Goal: Task Accomplishment & Management: Complete application form

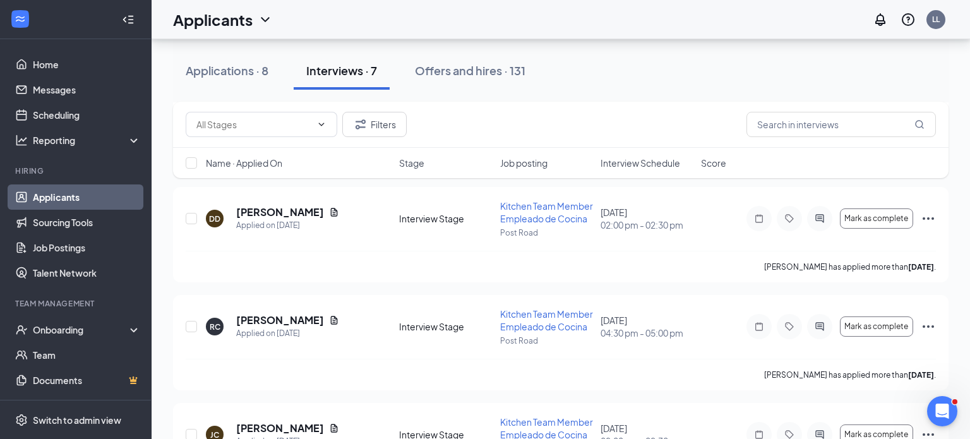
scroll to position [149, 0]
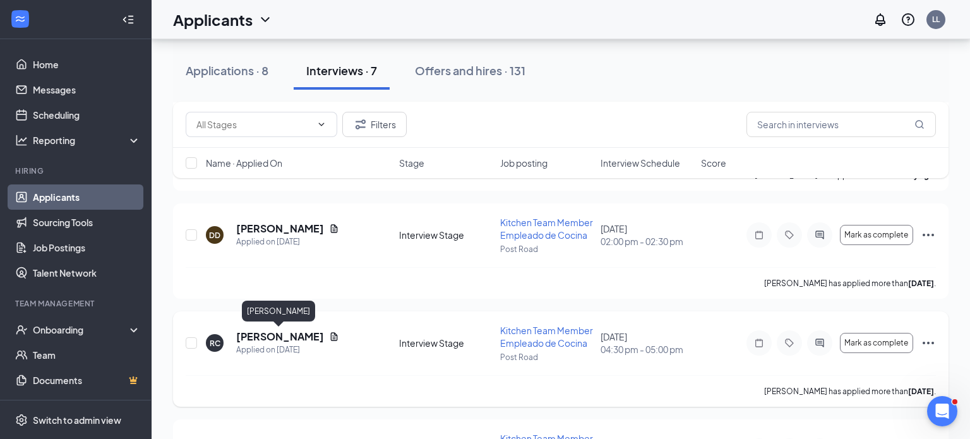
click at [296, 337] on h5 "[PERSON_NAME]" at bounding box center [280, 337] width 88 height 14
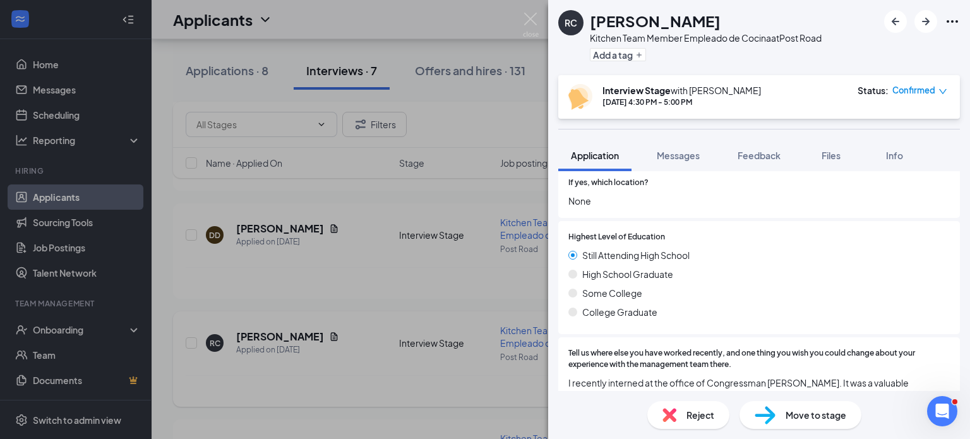
scroll to position [397, 0]
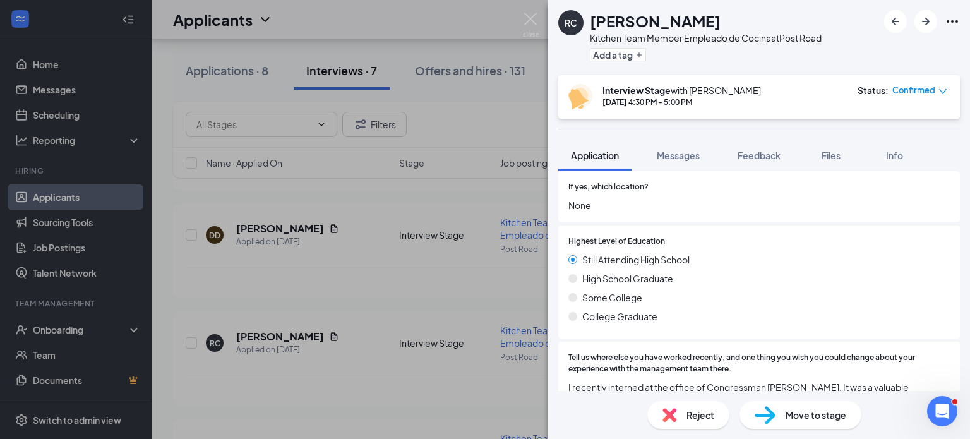
click at [491, 39] on div "RC [PERSON_NAME] Kitchen Team Member Empleado de Cocina at [GEOGRAPHIC_DATA] Ad…" at bounding box center [485, 219] width 970 height 439
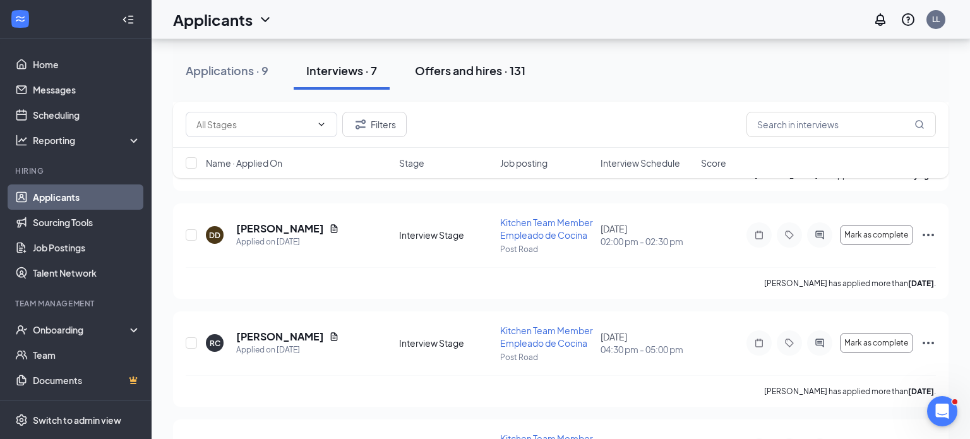
click at [484, 71] on div "Offers and hires · 131" at bounding box center [470, 71] width 111 height 16
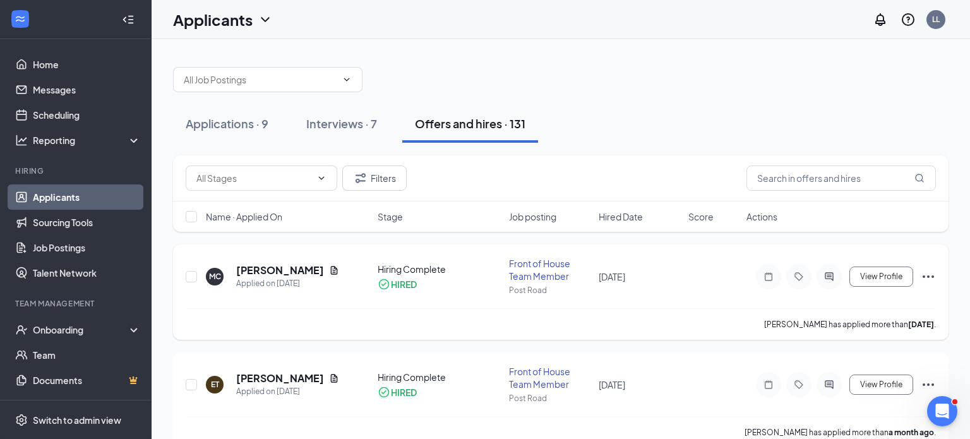
click at [827, 280] on div at bounding box center [829, 276] width 25 height 25
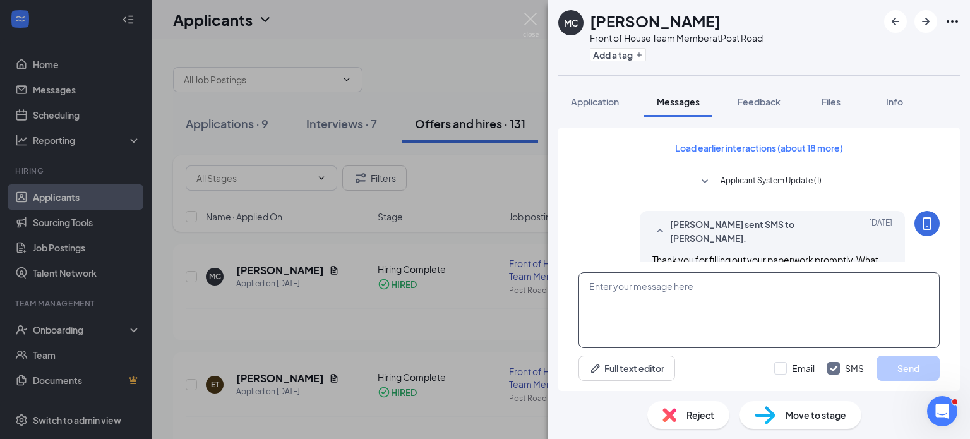
scroll to position [676, 0]
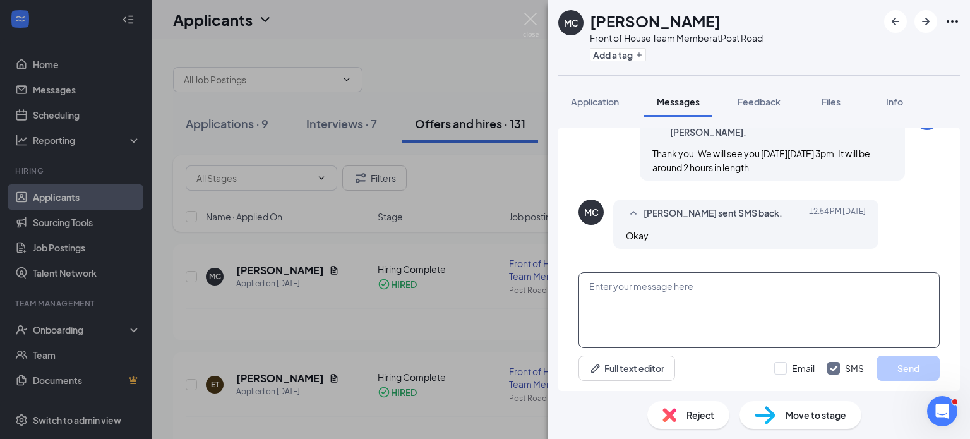
click at [654, 319] on textarea at bounding box center [758, 310] width 361 height 76
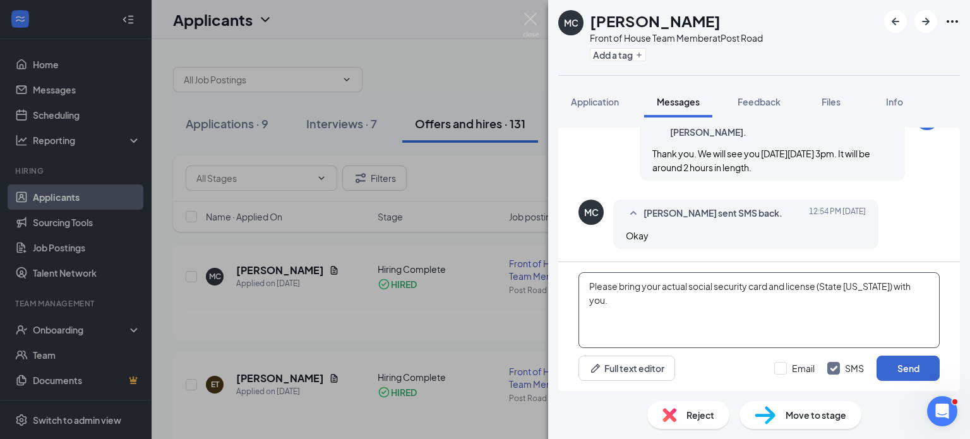
type textarea "Please bring your actual social security card and license (State [US_STATE]) wi…"
click at [918, 380] on button "Send" at bounding box center [908, 368] width 63 height 25
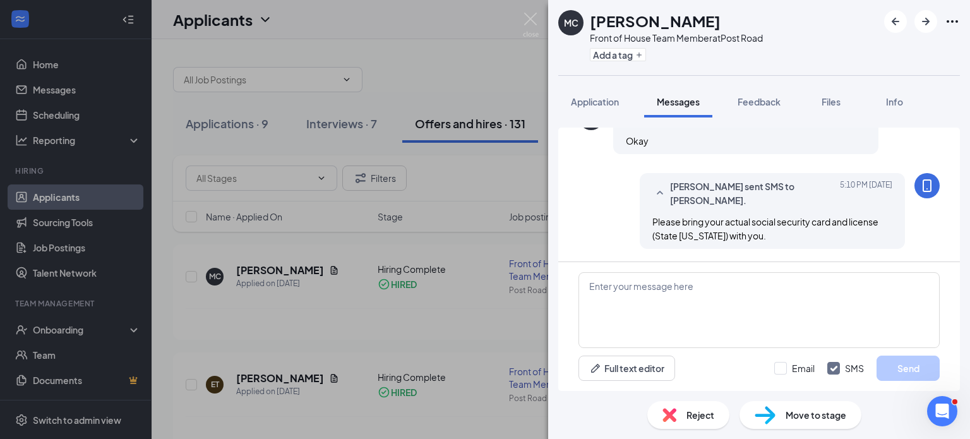
scroll to position [771, 0]
click at [740, 282] on textarea at bounding box center [758, 310] width 361 height 76
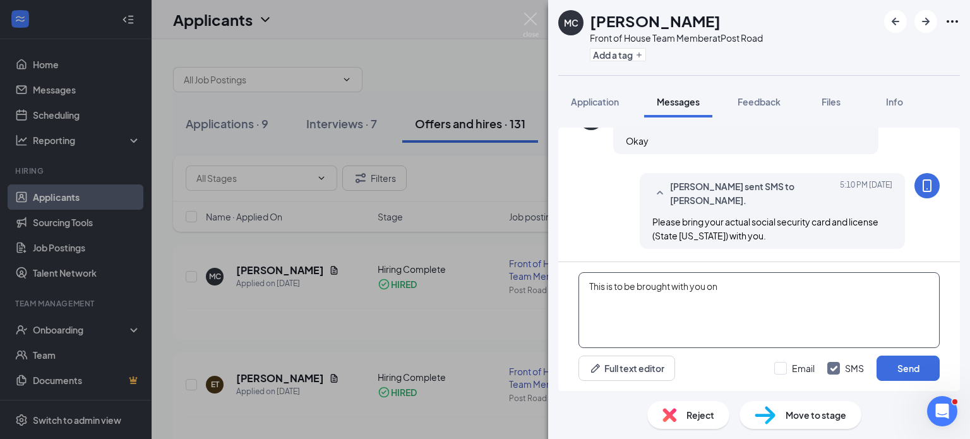
type textarea "This is to be brought with you on"
click at [520, 28] on div "MC [PERSON_NAME] Front of House Team Member at [GEOGRAPHIC_DATA] Add a tag Appl…" at bounding box center [485, 219] width 970 height 439
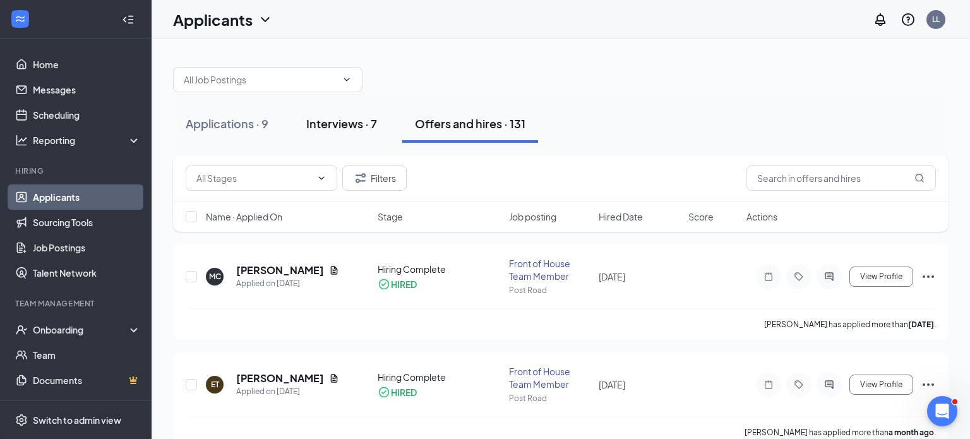
click at [338, 120] on div "Interviews · 7" at bounding box center [341, 124] width 71 height 16
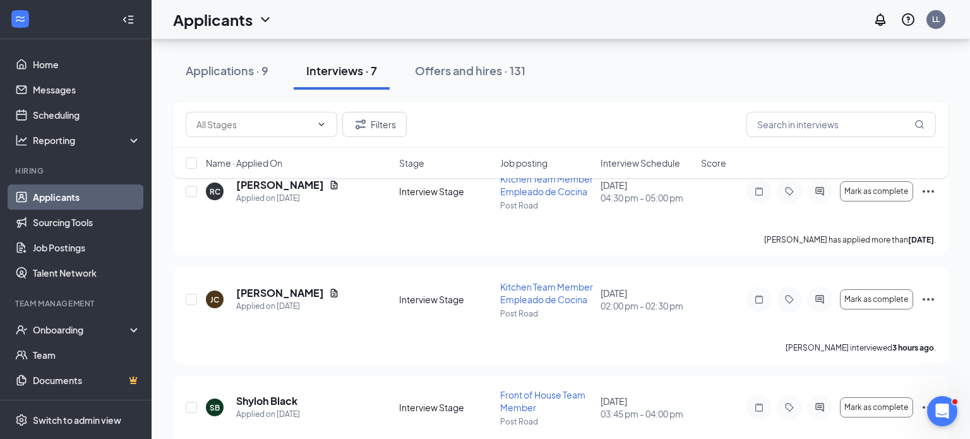
scroll to position [294, 0]
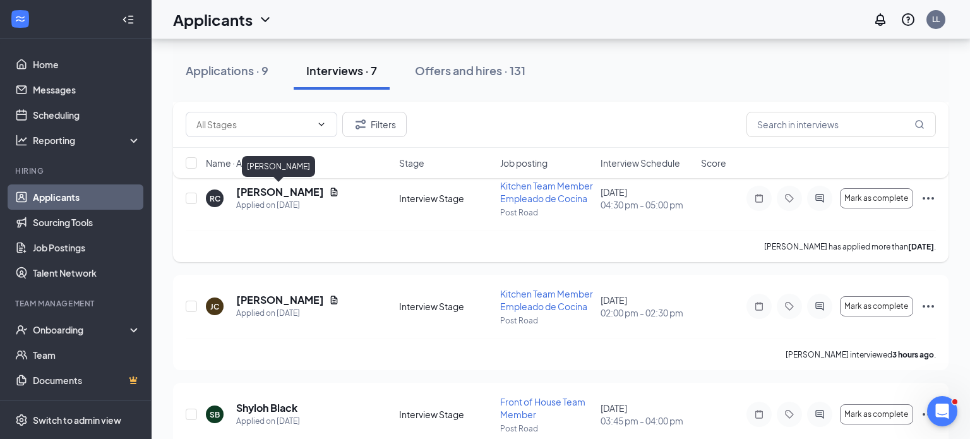
click at [296, 194] on h5 "[PERSON_NAME]" at bounding box center [280, 192] width 88 height 14
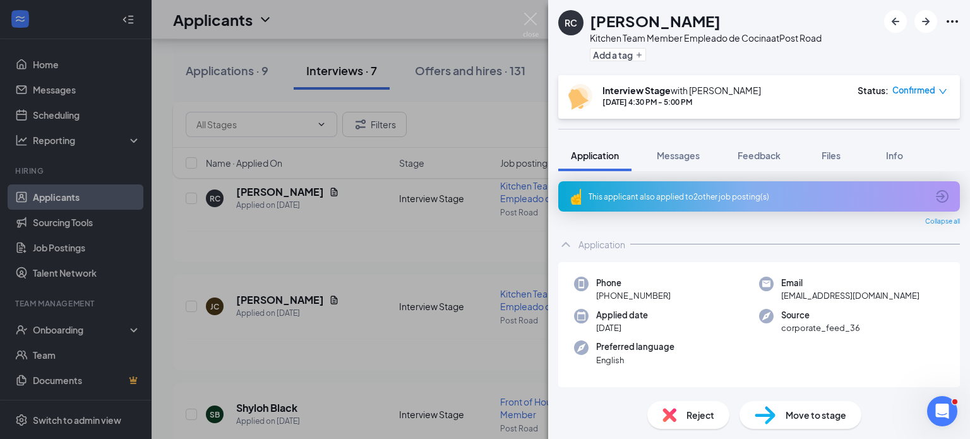
click at [675, 300] on div "Phone [PHONE_NUMBER]" at bounding box center [666, 290] width 185 height 26
click at [810, 417] on span "Move to stage" at bounding box center [816, 415] width 61 height 14
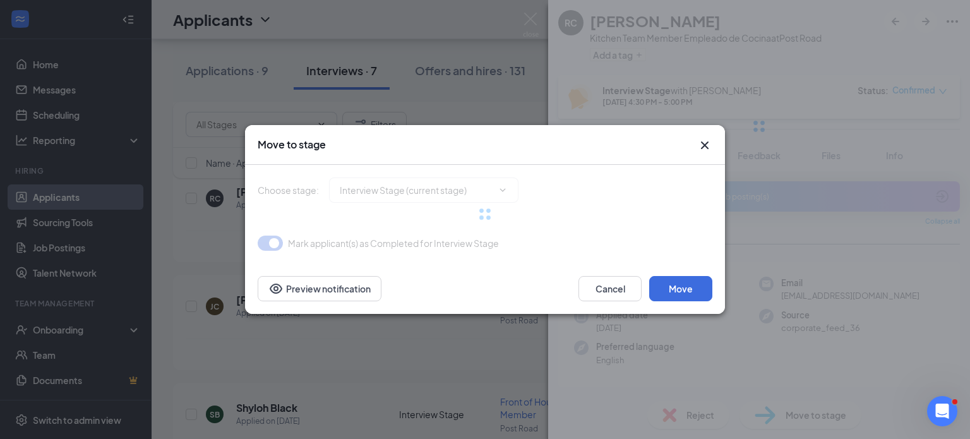
type input "Hiring Complete (final stage)"
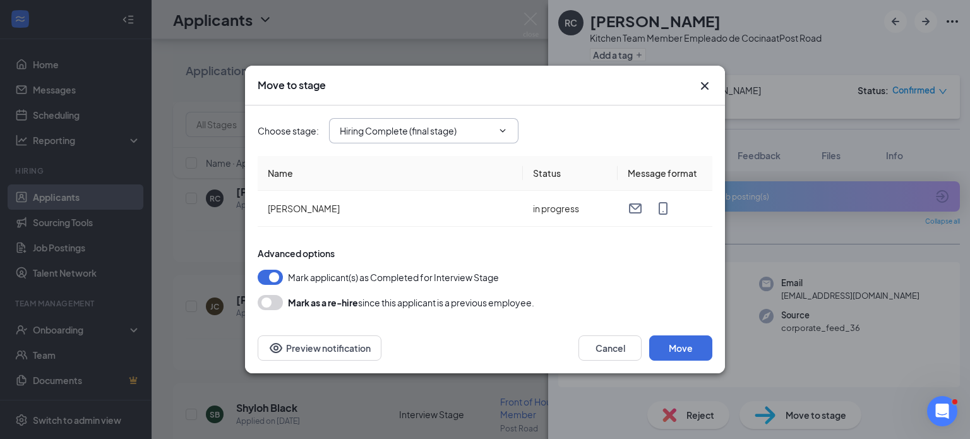
click at [390, 124] on input "Hiring Complete (final stage)" at bounding box center [416, 131] width 153 height 14
click at [578, 105] on div "Move to stage" at bounding box center [485, 86] width 480 height 40
click at [692, 342] on button "Move" at bounding box center [680, 347] width 63 height 25
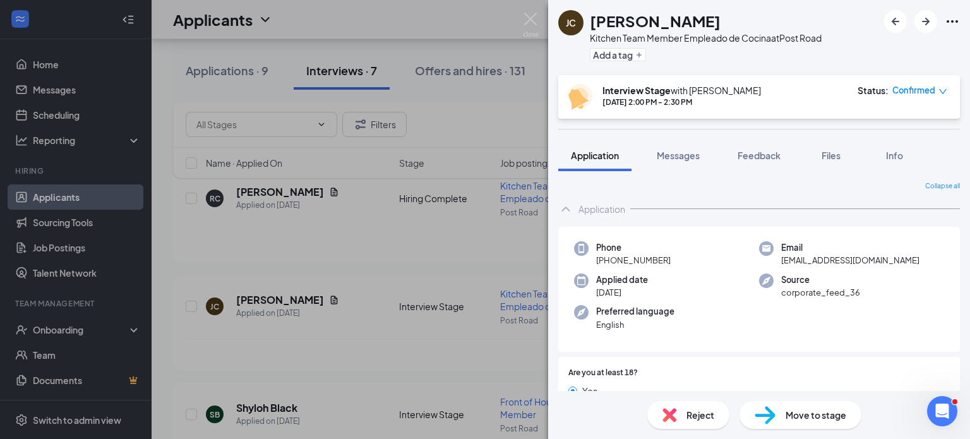
click at [534, 20] on img at bounding box center [531, 25] width 16 height 25
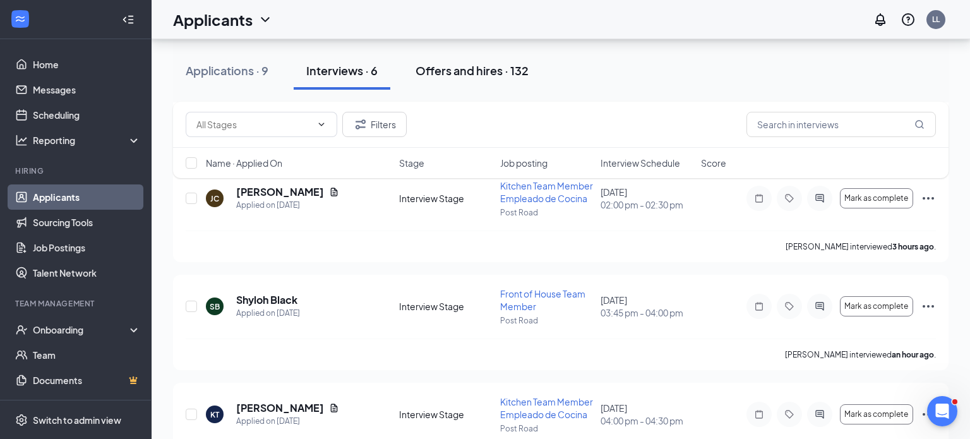
click at [463, 60] on button "Offers and hires · 132" at bounding box center [472, 71] width 138 height 38
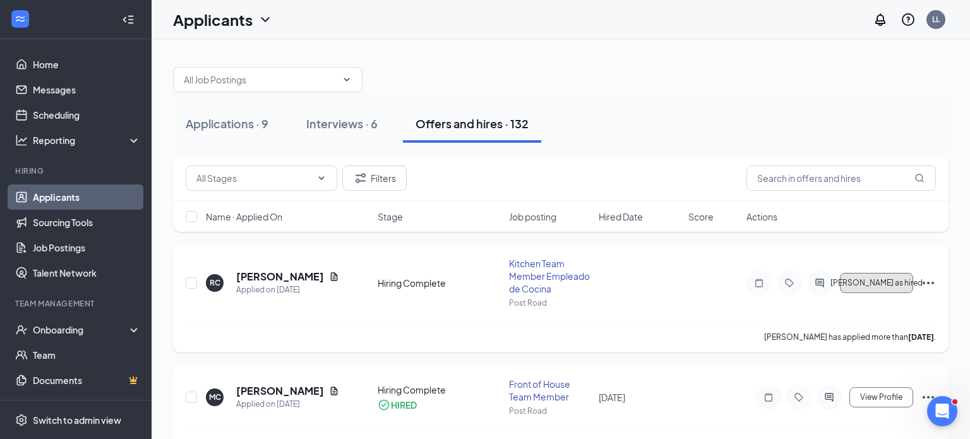
click at [863, 273] on button "[PERSON_NAME] as hired" at bounding box center [876, 283] width 73 height 20
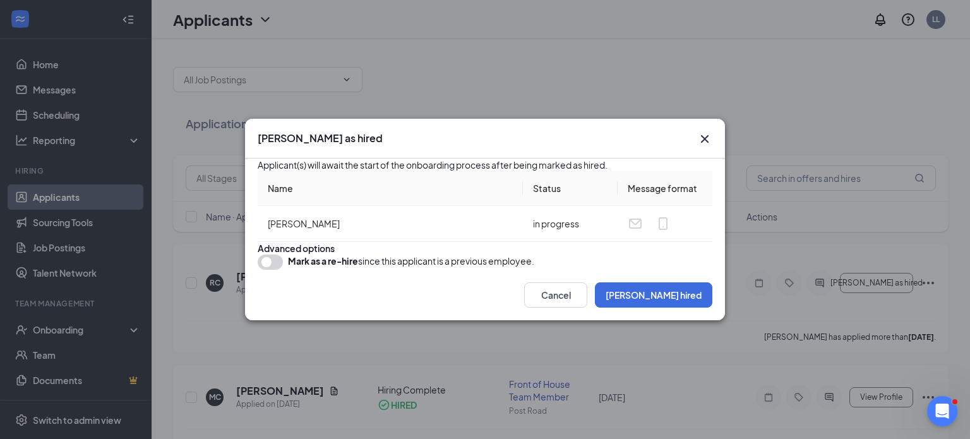
click at [681, 320] on div "Cancel Mark hired" at bounding box center [485, 295] width 480 height 51
click at [673, 308] on button "[PERSON_NAME] hired" at bounding box center [653, 294] width 117 height 25
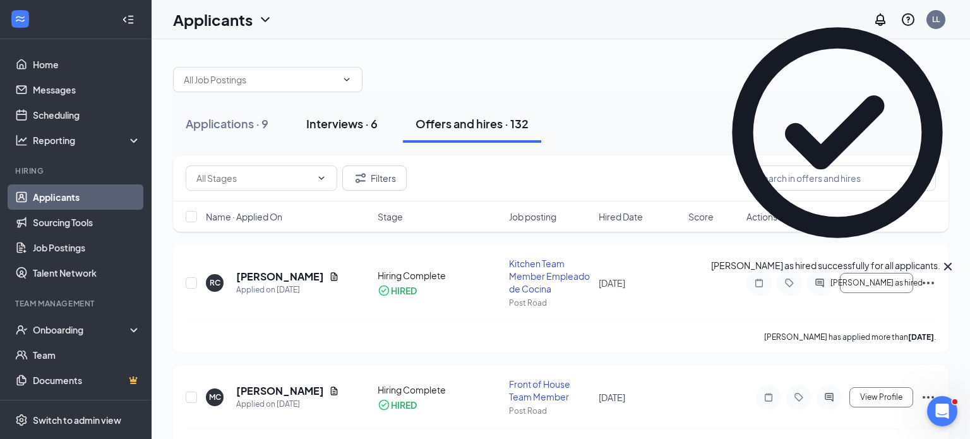
click at [344, 129] on div "Interviews · 6" at bounding box center [341, 124] width 71 height 16
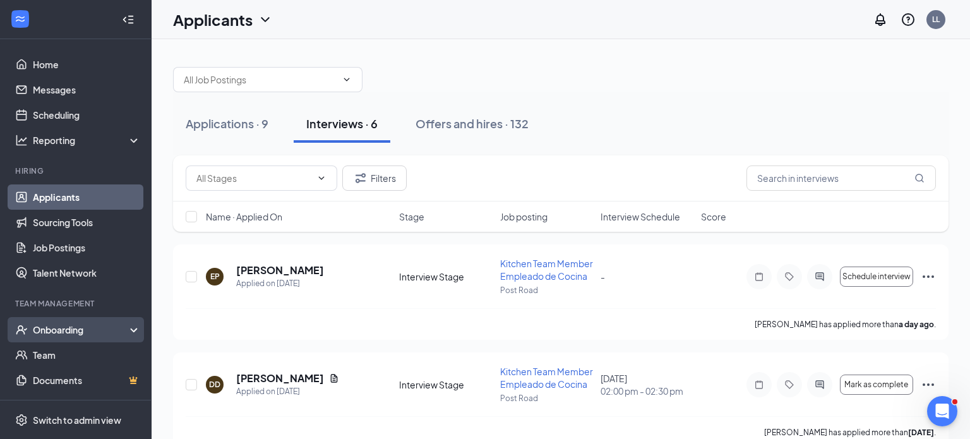
click at [85, 328] on div "Onboarding" at bounding box center [81, 329] width 97 height 13
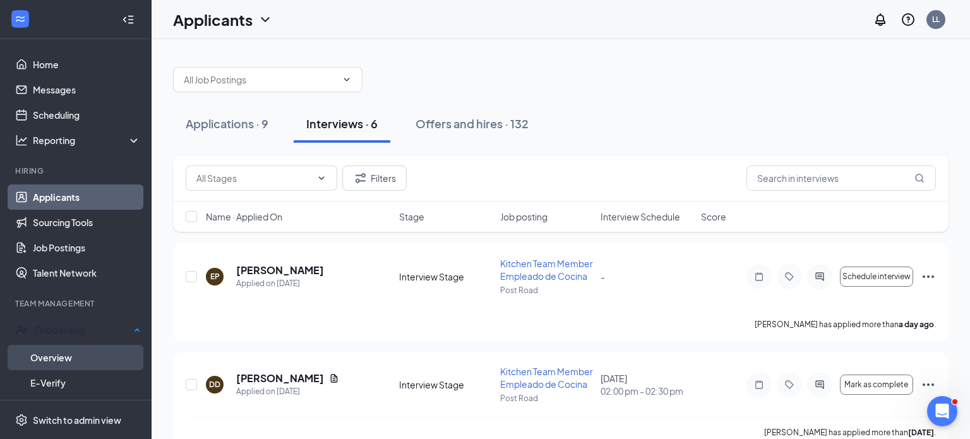
click at [83, 352] on link "Overview" at bounding box center [85, 357] width 111 height 25
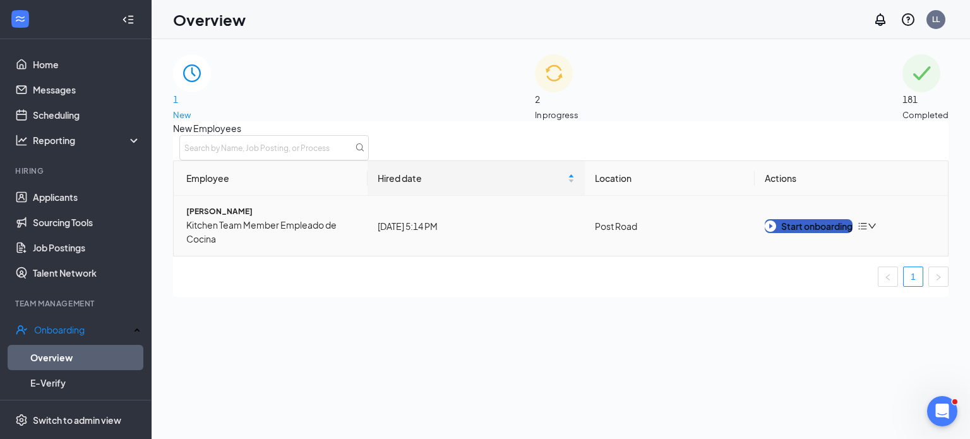
click at [804, 233] on button "Start onboarding" at bounding box center [809, 226] width 88 height 14
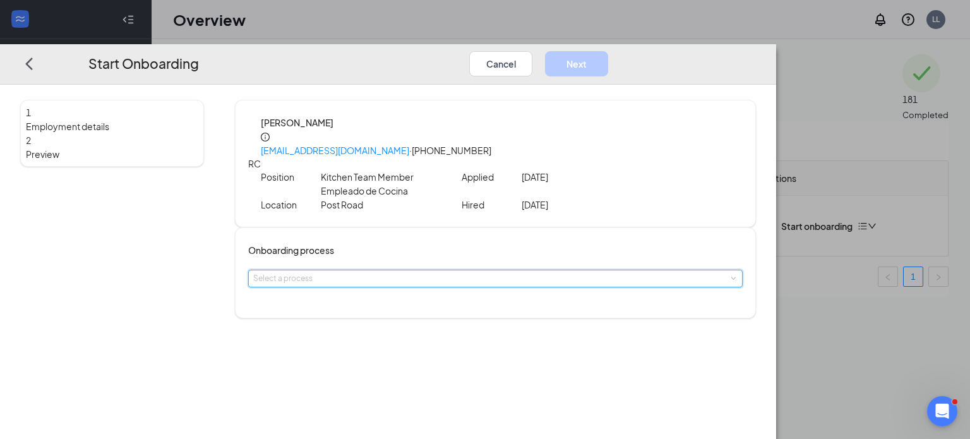
click at [503, 270] on div "Select a process" at bounding box center [495, 278] width 484 height 16
click at [426, 295] on span "CFA Post Rd Onboarding - 2023" at bounding box center [368, 293] width 114 height 9
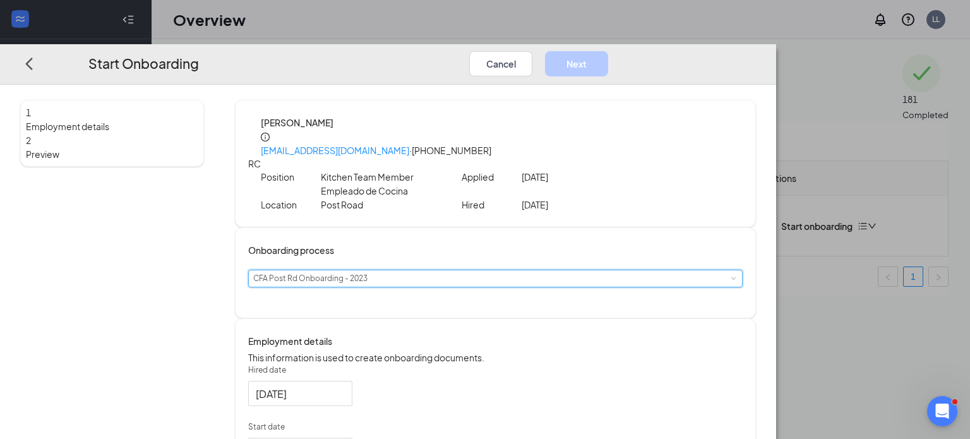
click at [743, 126] on div "[PERSON_NAME] [PERSON_NAME][EMAIL_ADDRESS][DOMAIN_NAME] · [PHONE_NUMBER] Positi…" at bounding box center [502, 164] width 482 height 96
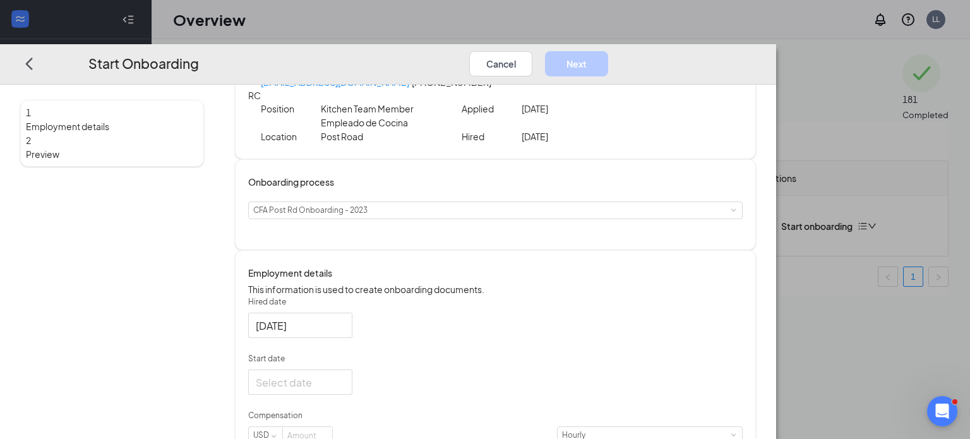
scroll to position [121, 0]
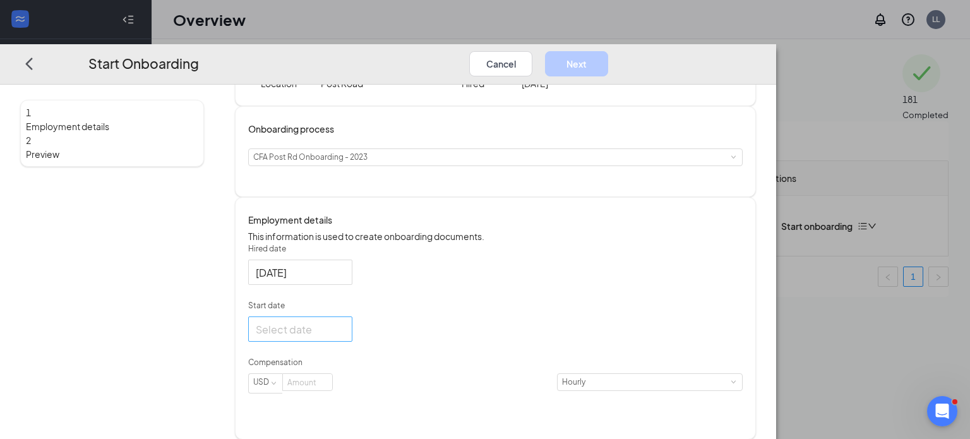
click at [345, 337] on div at bounding box center [300, 329] width 89 height 16
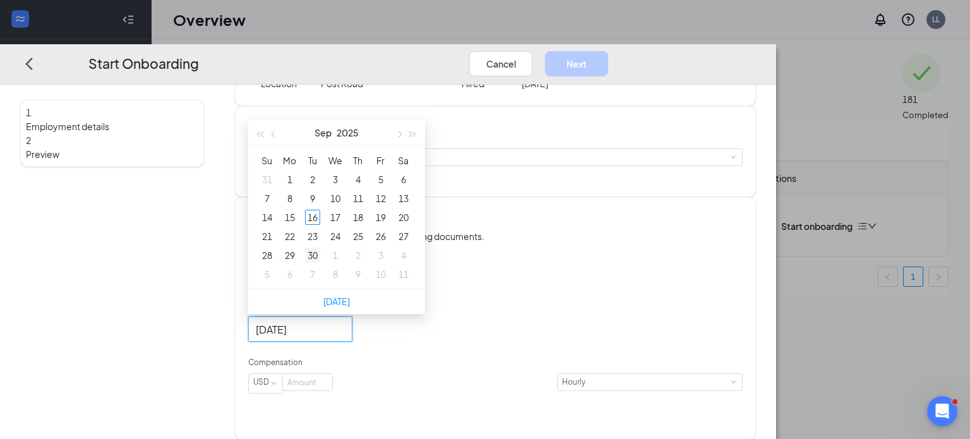
type input "[DATE]"
click at [366, 225] on div "18" at bounding box center [357, 217] width 15 height 15
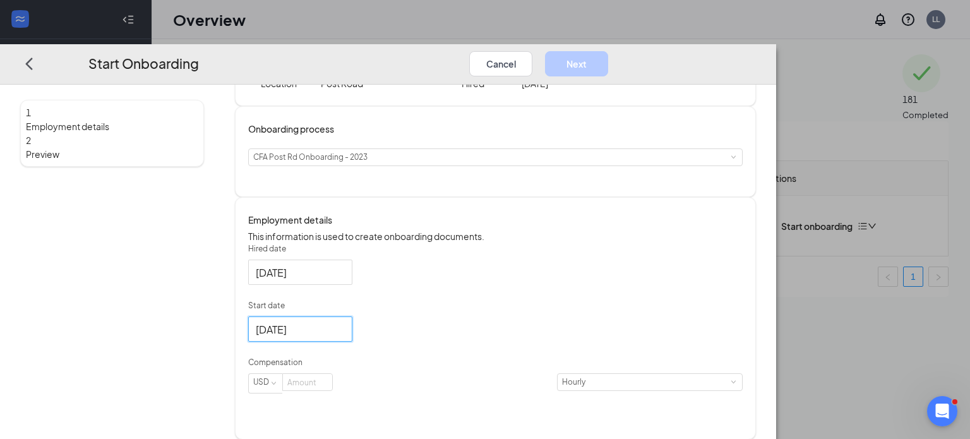
click at [568, 324] on div "Hired date [DATE] Start date [DATE] [DATE] Su Mo Tu We Th Fr Sa 31 1 2 3 4 5 6 …" at bounding box center [495, 325] width 494 height 165
click at [332, 390] on input at bounding box center [307, 382] width 49 height 16
type input "16.5"
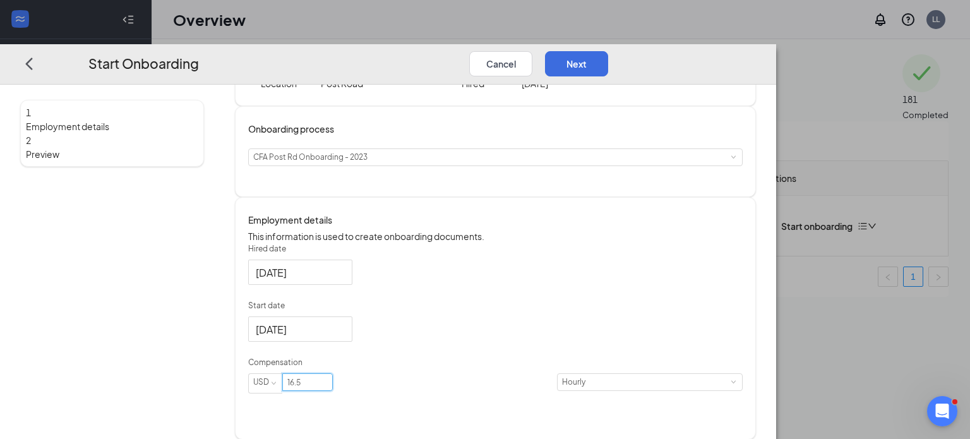
click at [743, 289] on div "Hired date [DATE] Start date [DATE] [DATE] Su Mo Tu We Th Fr Sa 31 1 2 3 4 5 6 …" at bounding box center [495, 325] width 494 height 165
click at [608, 51] on button "Next" at bounding box center [576, 63] width 63 height 25
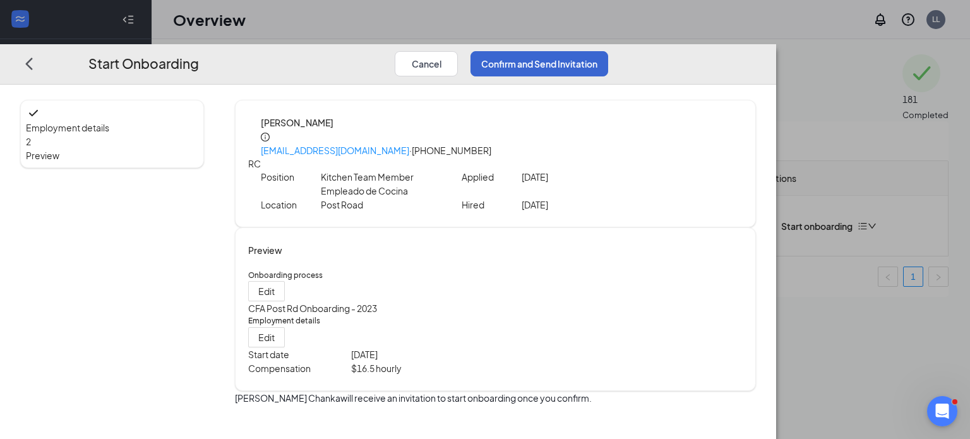
scroll to position [0, 0]
click at [608, 51] on button "Confirm and Send Invitation" at bounding box center [539, 63] width 138 height 25
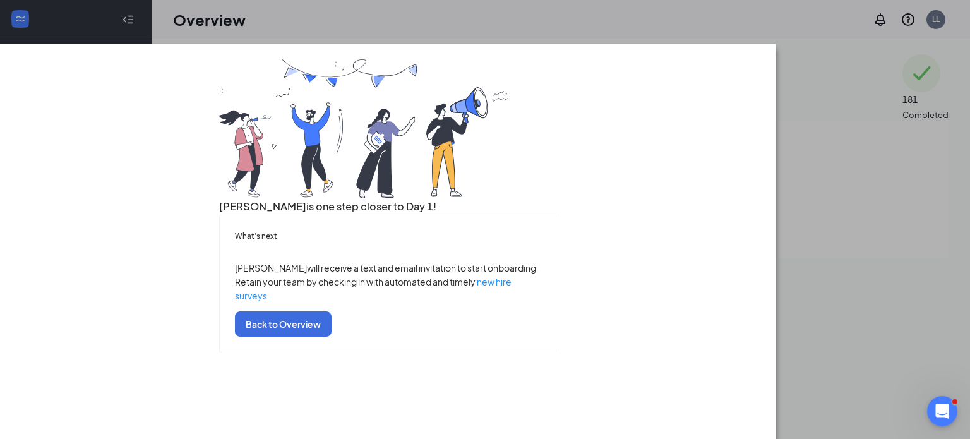
click at [825, 4] on div "[PERSON_NAME] is one step closer to Day 1! What’s next [PERSON_NAME] will recei…" at bounding box center [485, 219] width 970 height 439
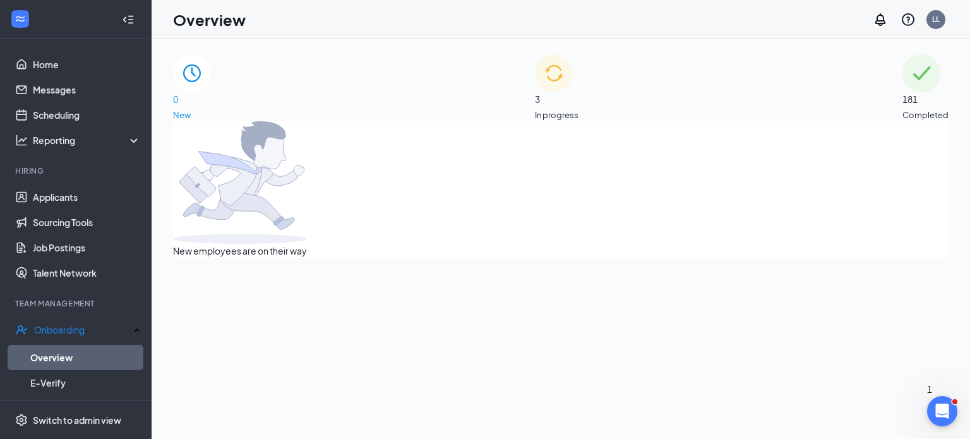
click at [571, 103] on div "3 In progress" at bounding box center [557, 87] width 44 height 67
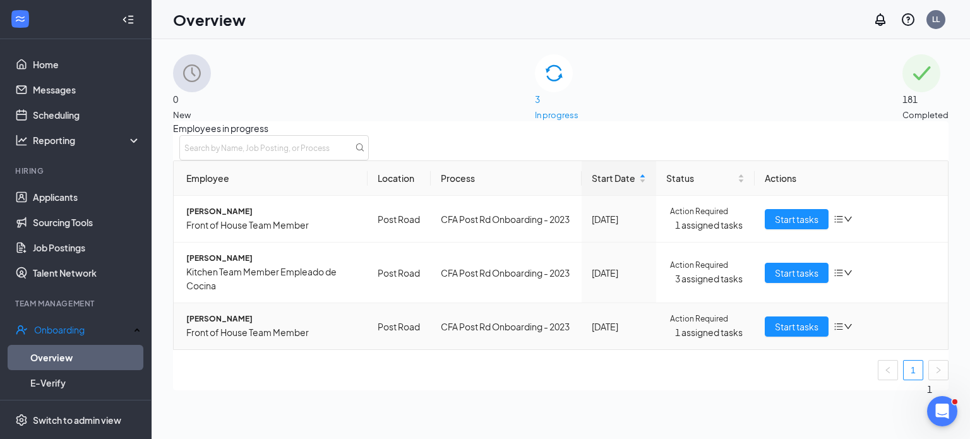
click at [844, 331] on icon "down" at bounding box center [848, 326] width 9 height 9
click at [904, 283] on div "Start tasks" at bounding box center [852, 273] width 174 height 20
click at [844, 277] on icon "down" at bounding box center [848, 272] width 9 height 9
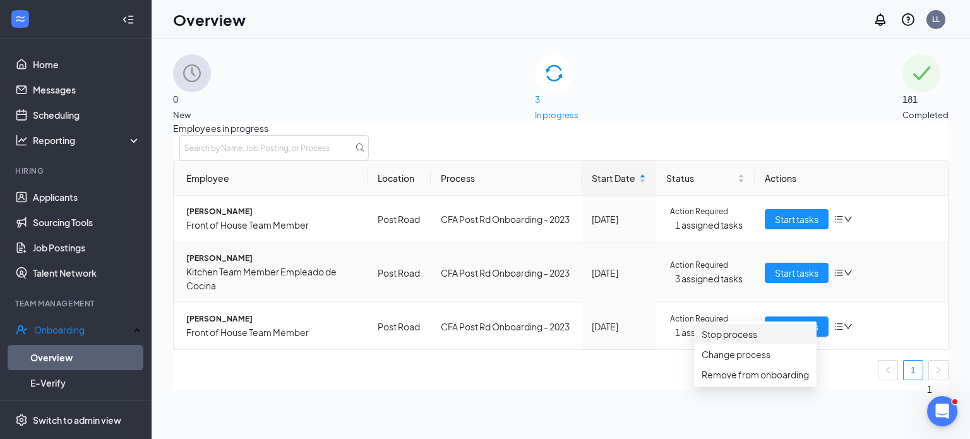
click at [761, 340] on div "Stop process" at bounding box center [755, 334] width 107 height 14
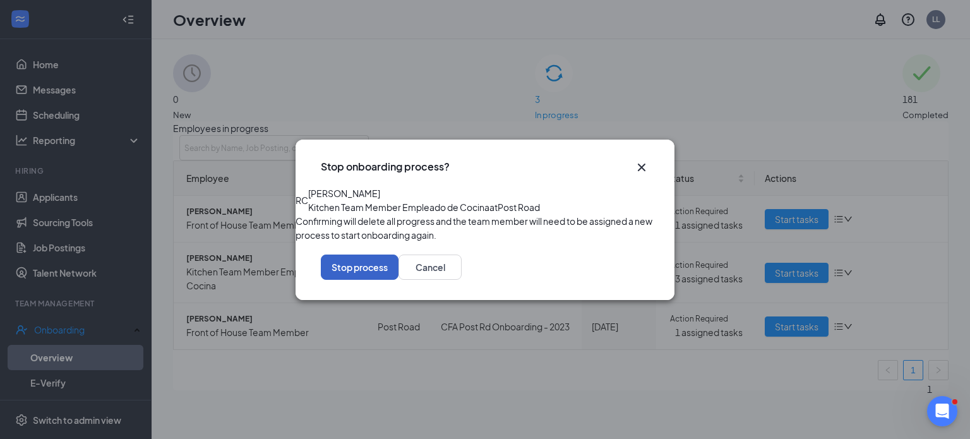
click at [398, 280] on button "Stop process" at bounding box center [360, 267] width 78 height 25
